Goal: Check status

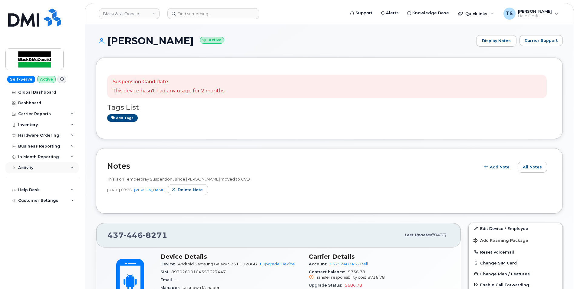
click at [25, 169] on div "Activity" at bounding box center [25, 167] width 15 height 5
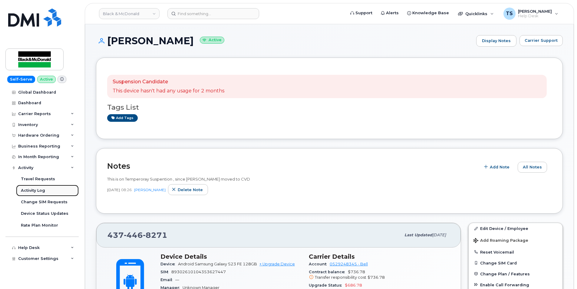
click at [33, 192] on div "Activity Log" at bounding box center [33, 190] width 24 height 5
